Goal: Check status

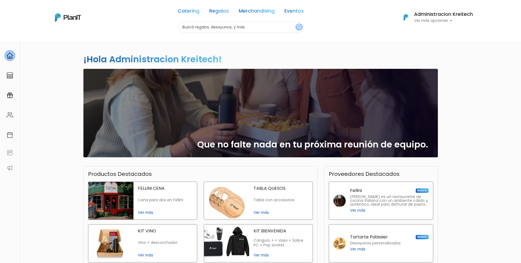
click at [433, 21] on p "Ver más opciones" at bounding box center [443, 21] width 59 height 4
click at [436, 32] on span "Mis Compras" at bounding box center [443, 32] width 28 height 6
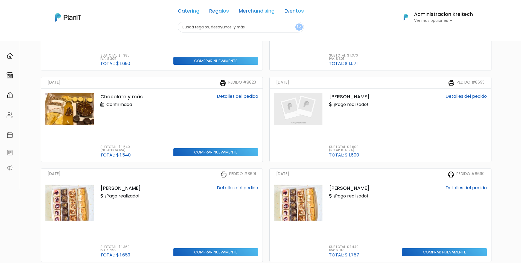
scroll to position [137, 0]
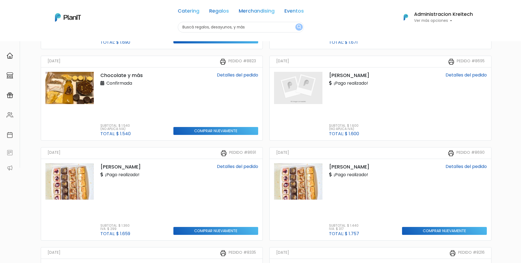
click at [252, 76] on link "Detalles del pedido" at bounding box center [237, 75] width 41 height 6
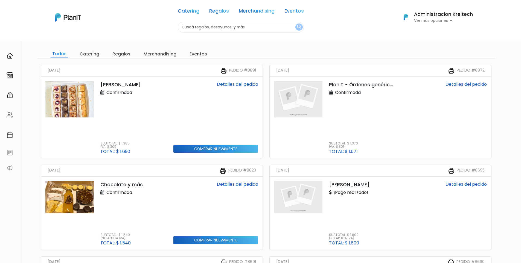
scroll to position [0, 0]
